Goal: Task Accomplishment & Management: Use online tool/utility

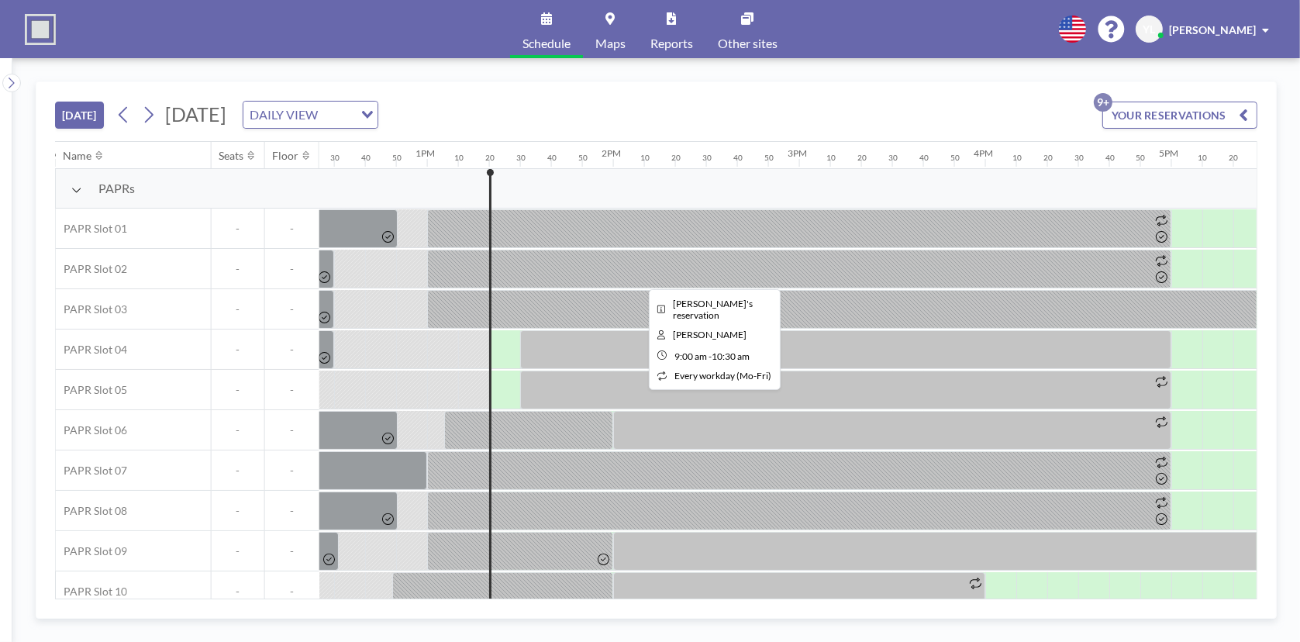
scroll to position [0, 2449]
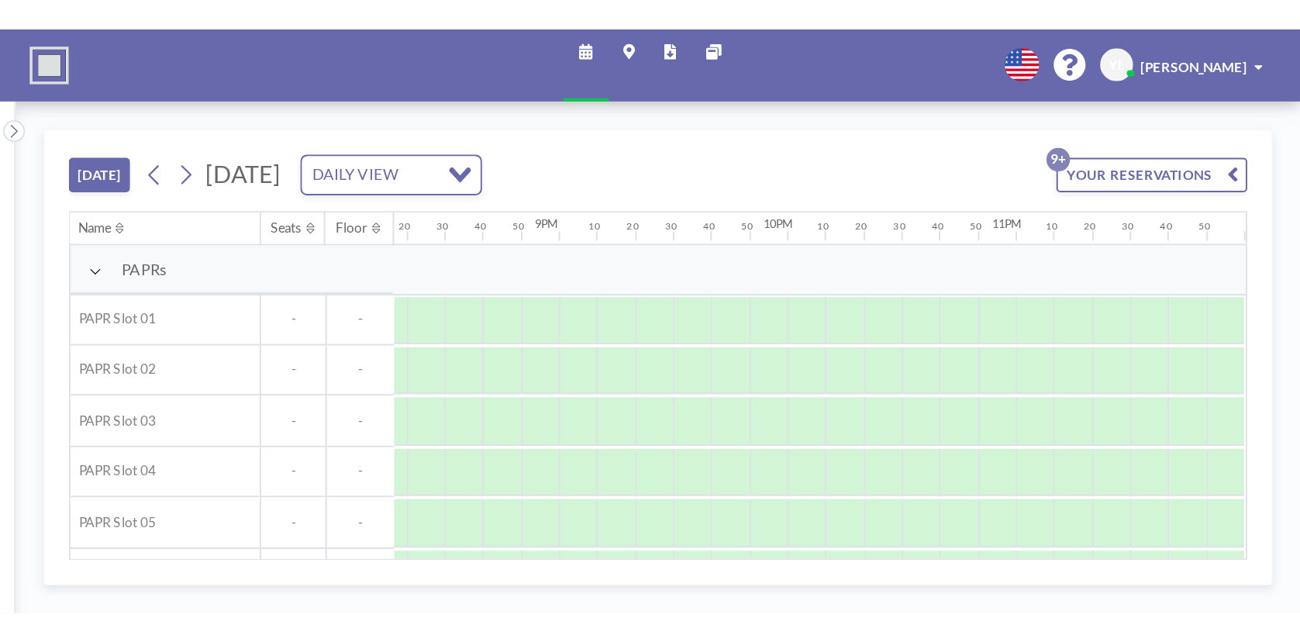
scroll to position [0, 2449]
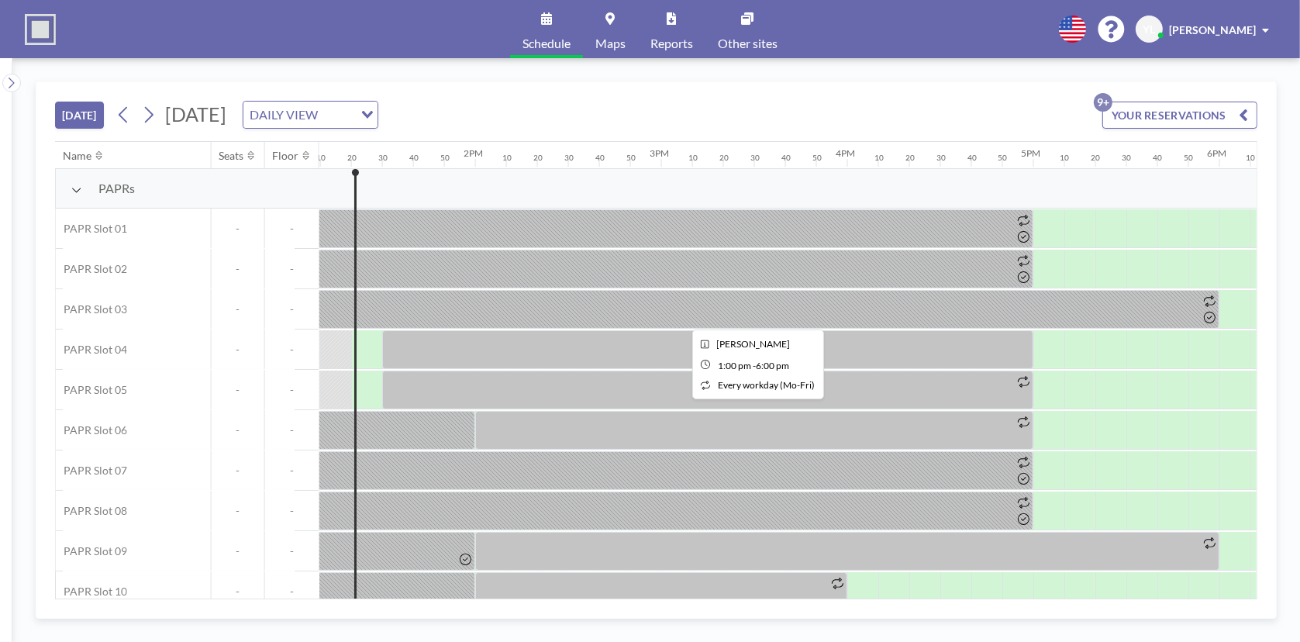
click at [463, 307] on div at bounding box center [754, 309] width 930 height 39
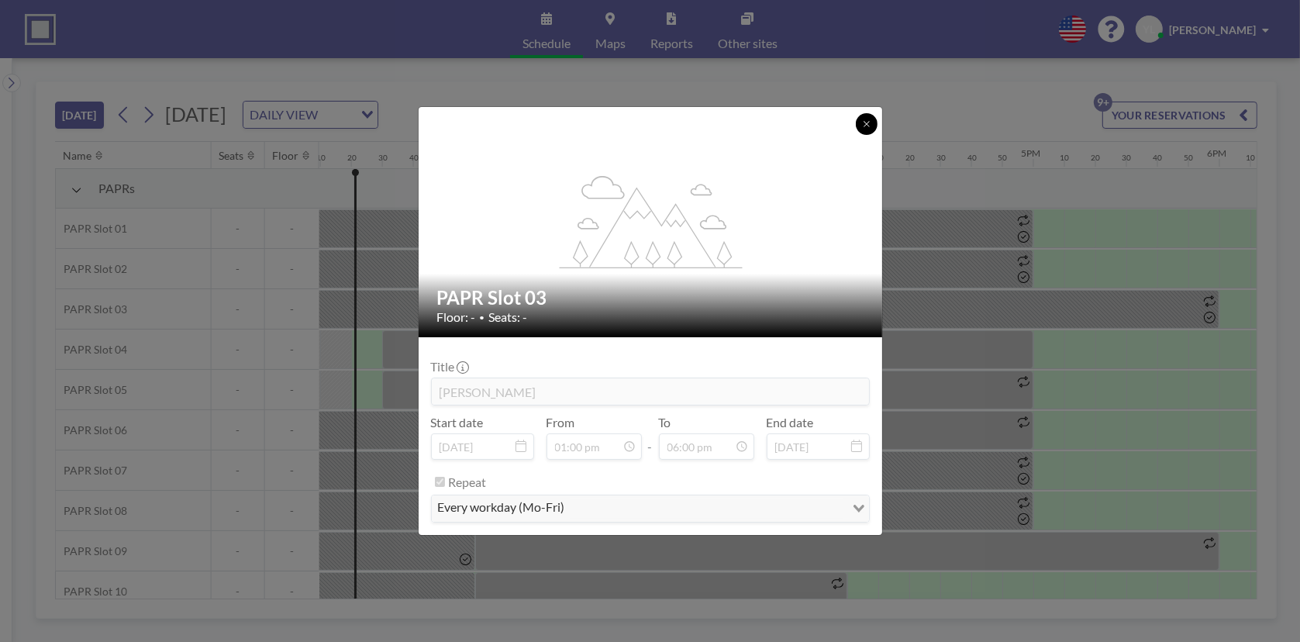
click at [862, 125] on icon at bounding box center [866, 123] width 9 height 9
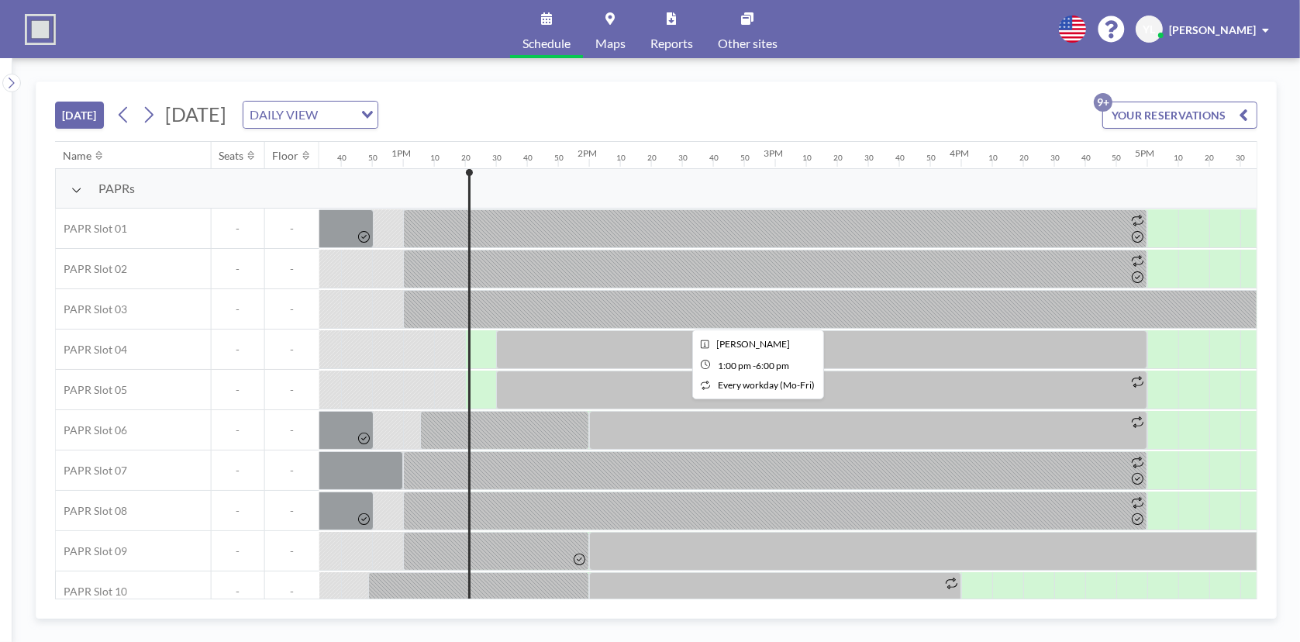
scroll to position [0, 2371]
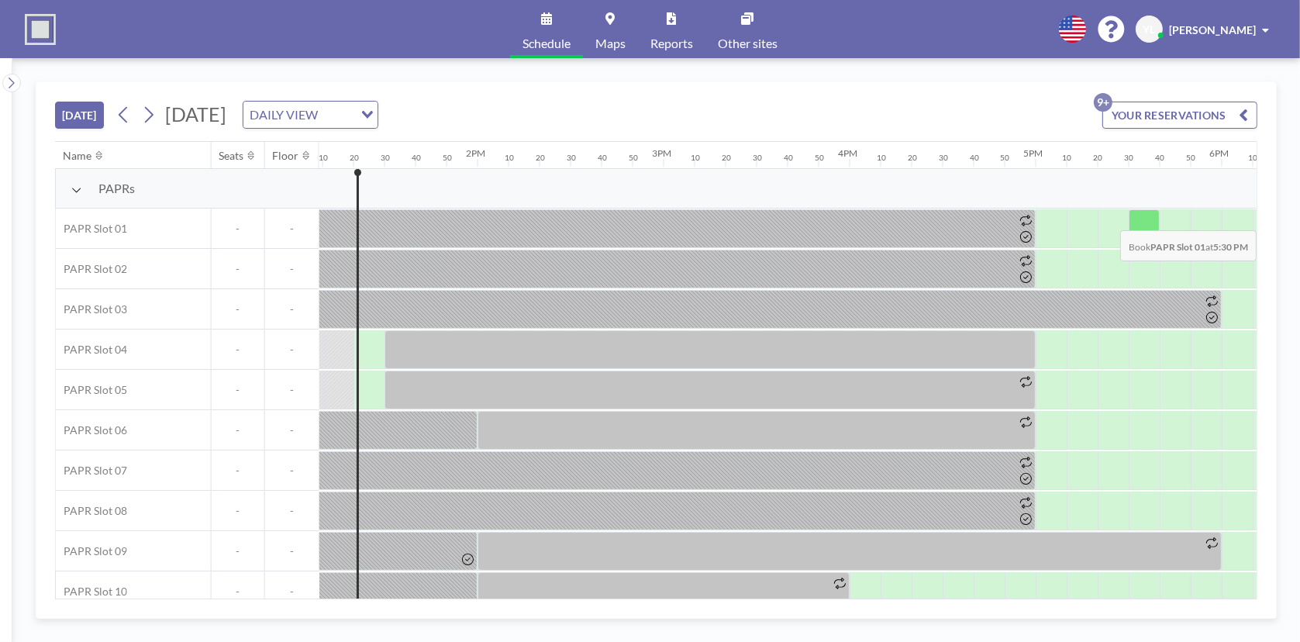
scroll to position [0, 2449]
